Goal: Find contact information: Find contact information

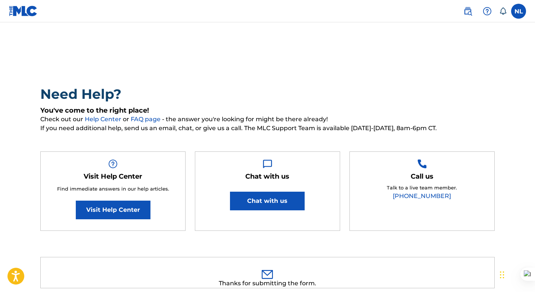
click at [518, 10] on label at bounding box center [518, 11] width 15 height 15
click at [519, 11] on input "NL [PERSON_NAME] [PERSON_NAME][EMAIL_ADDRESS][DOMAIN_NAME] Notification Prefere…" at bounding box center [519, 11] width 0 height 0
click at [317, 77] on div "Need Help? You've come to the right place! Check out our Help Center or FAQ pag…" at bounding box center [267, 219] width 523 height 356
click at [501, 10] on icon at bounding box center [503, 10] width 6 height 7
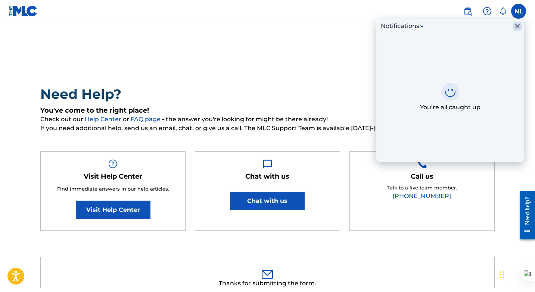
click at [515, 27] on icon "Close Inbox" at bounding box center [517, 26] width 9 height 9
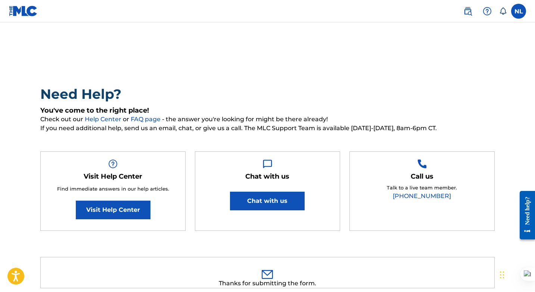
click at [22, 9] on img at bounding box center [23, 11] width 29 height 11
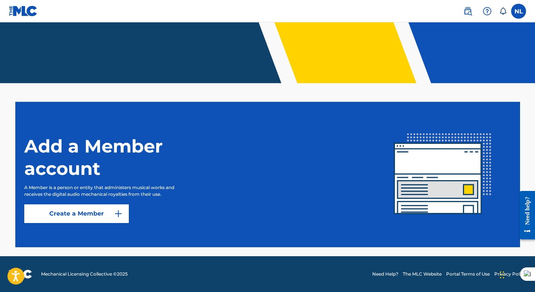
scroll to position [136, 0]
click at [78, 214] on button "Create a Member" at bounding box center [76, 214] width 105 height 19
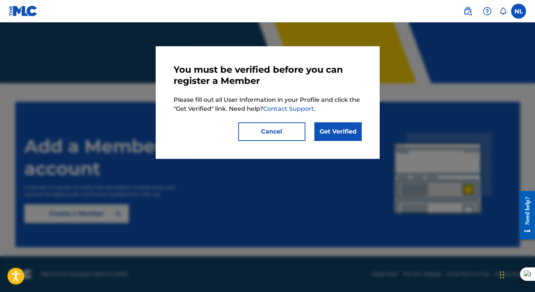
click at [342, 125] on link "Get Verified" at bounding box center [338, 132] width 47 height 19
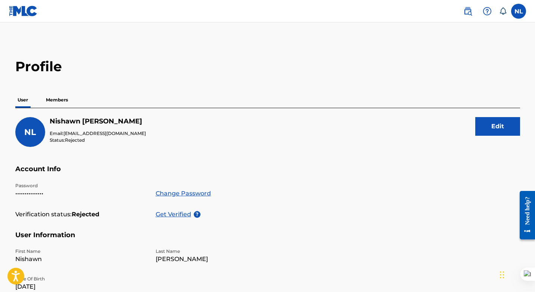
click at [500, 127] on button "Edit" at bounding box center [498, 126] width 45 height 19
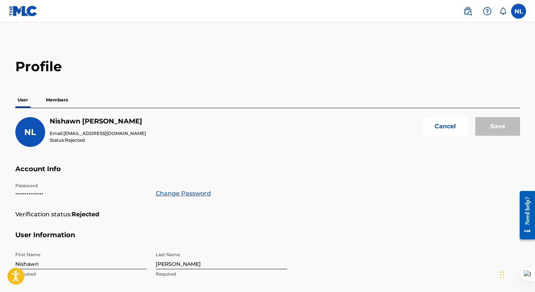
click at [488, 10] on img at bounding box center [487, 11] width 9 height 9
click at [480, 49] on p "View portal intro" at bounding box center [488, 49] width 64 height 18
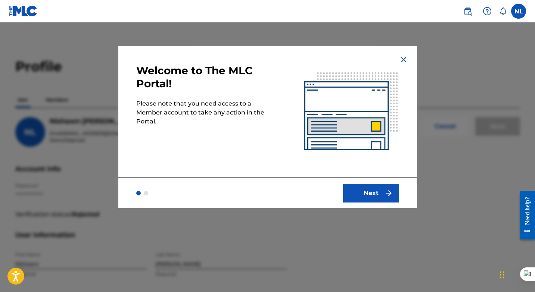
click at [370, 196] on button "Next" at bounding box center [371, 193] width 56 height 19
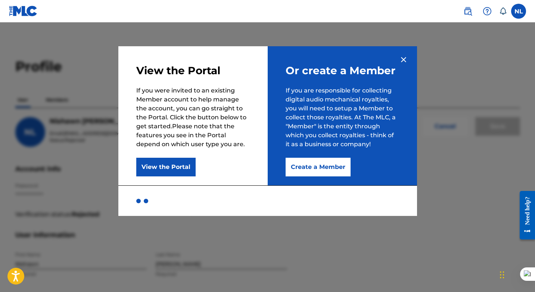
click at [153, 168] on button "View the Portal" at bounding box center [165, 167] width 59 height 19
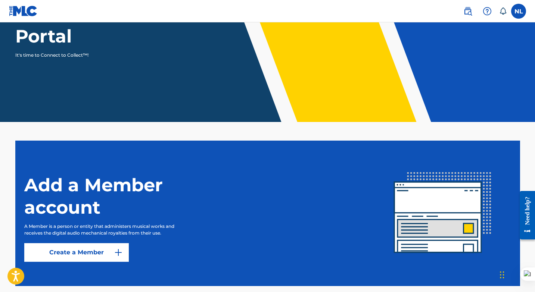
scroll to position [136, 0]
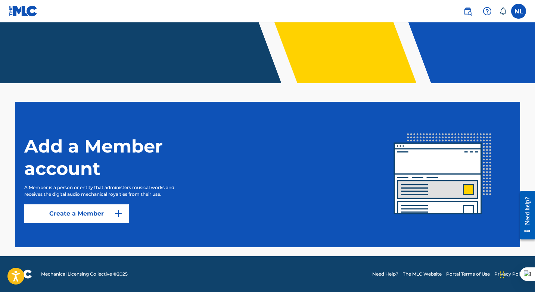
click at [117, 211] on img "submit" at bounding box center [118, 214] width 9 height 9
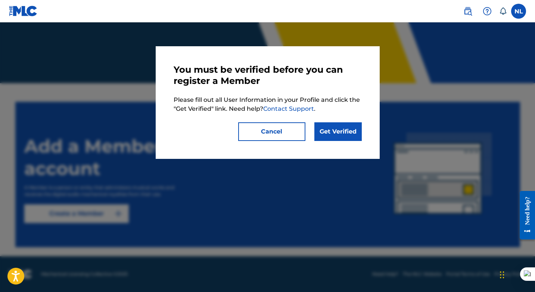
click at [337, 126] on link "Get Verified" at bounding box center [338, 132] width 47 height 19
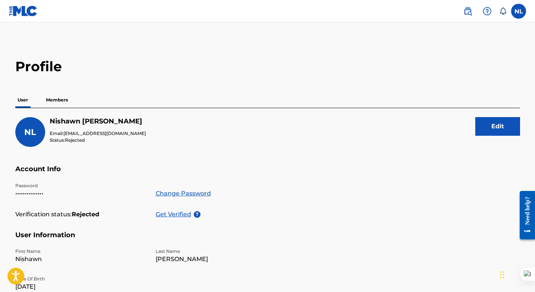
click at [179, 216] on p "Get Verified" at bounding box center [175, 214] width 38 height 9
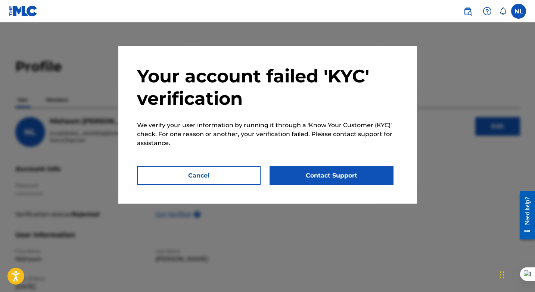
click at [312, 173] on button "Contact Support" at bounding box center [332, 176] width 124 height 19
